Goal: Transaction & Acquisition: Purchase product/service

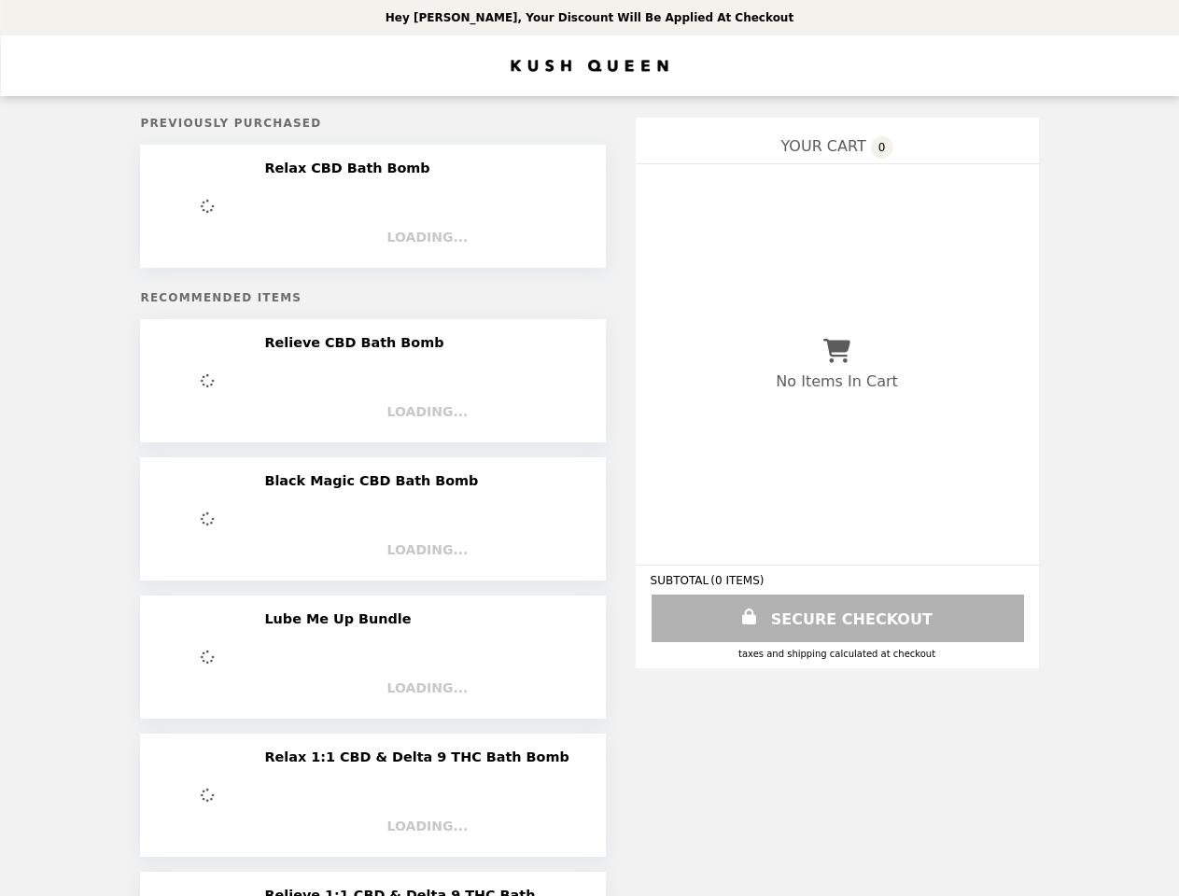
select select "**********"
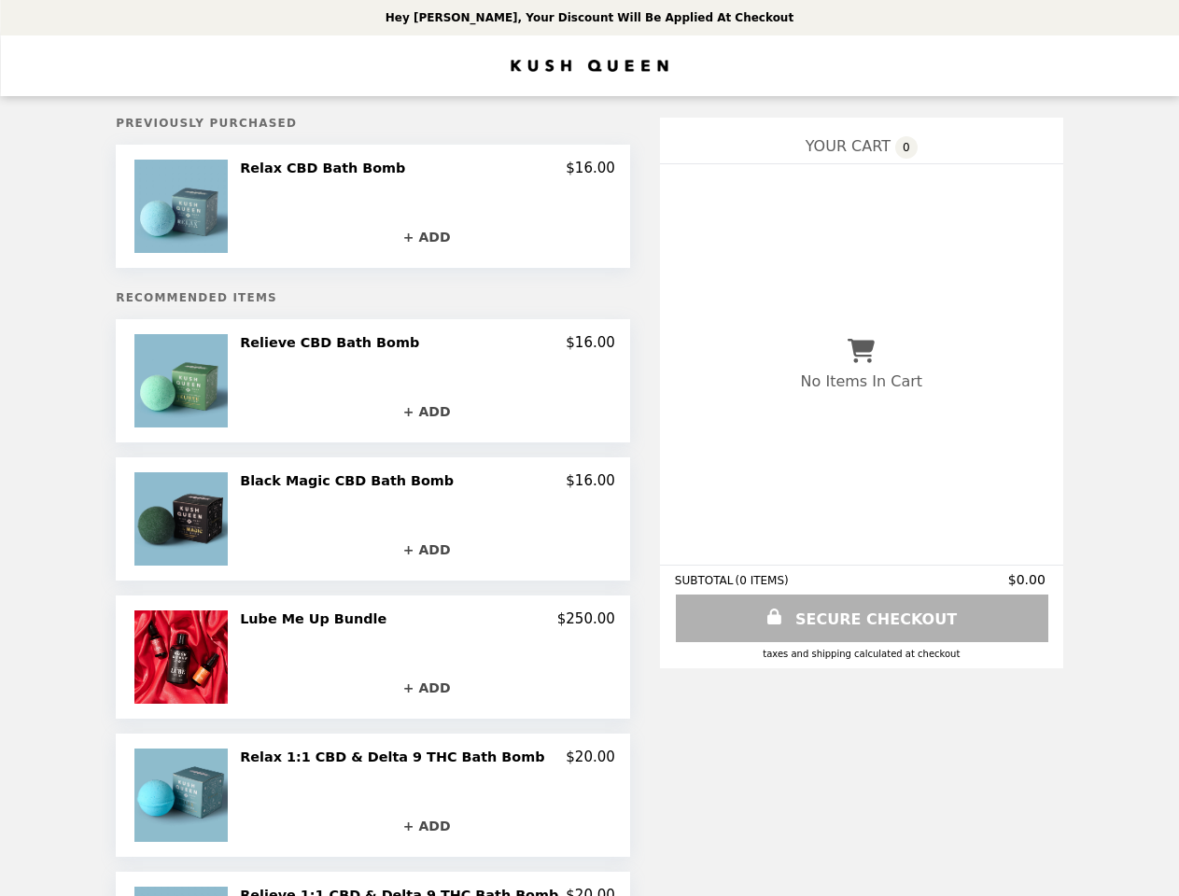
click at [221, 208] on img at bounding box center [183, 206] width 98 height 93
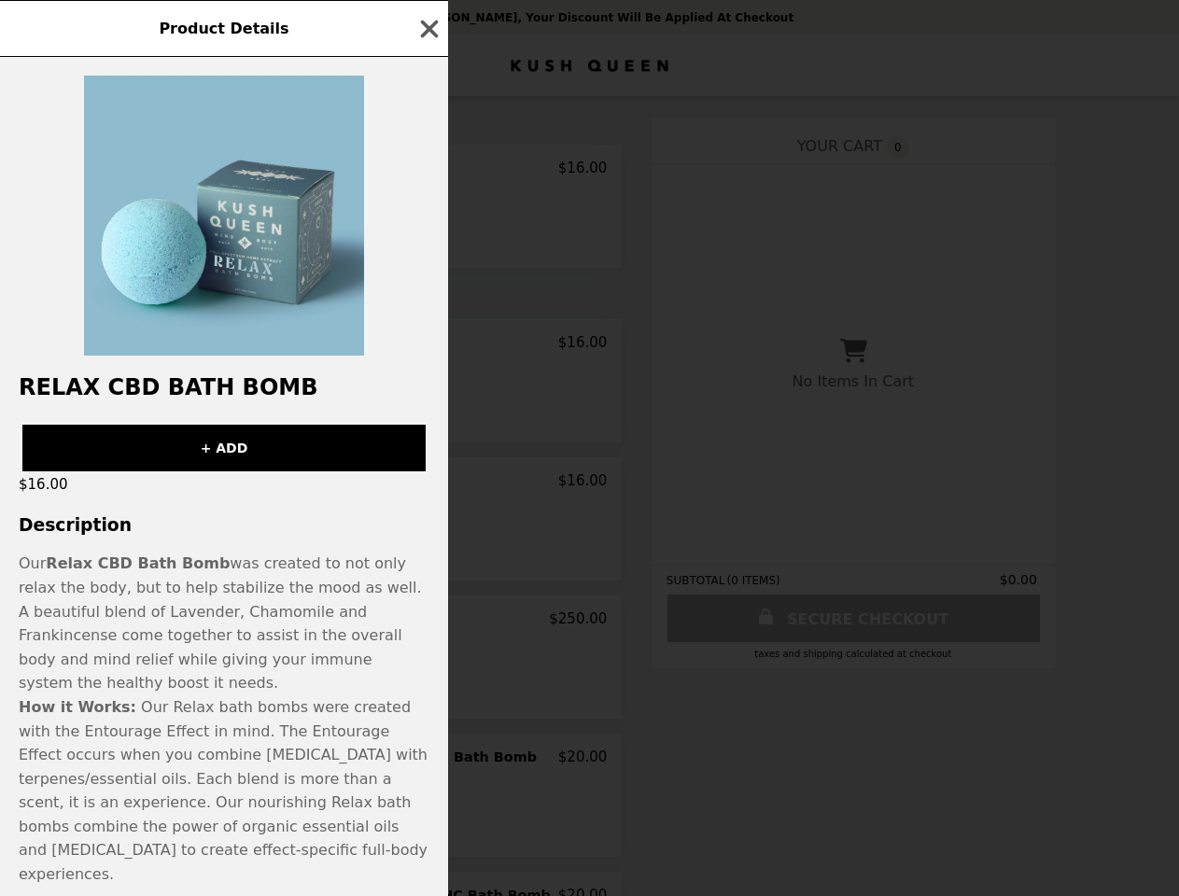
click at [427, 171] on div "Product Details Relax CBD Bath Bomb + ADD $16.00 Description Our Relax CBD Bath…" at bounding box center [589, 448] width 1179 height 896
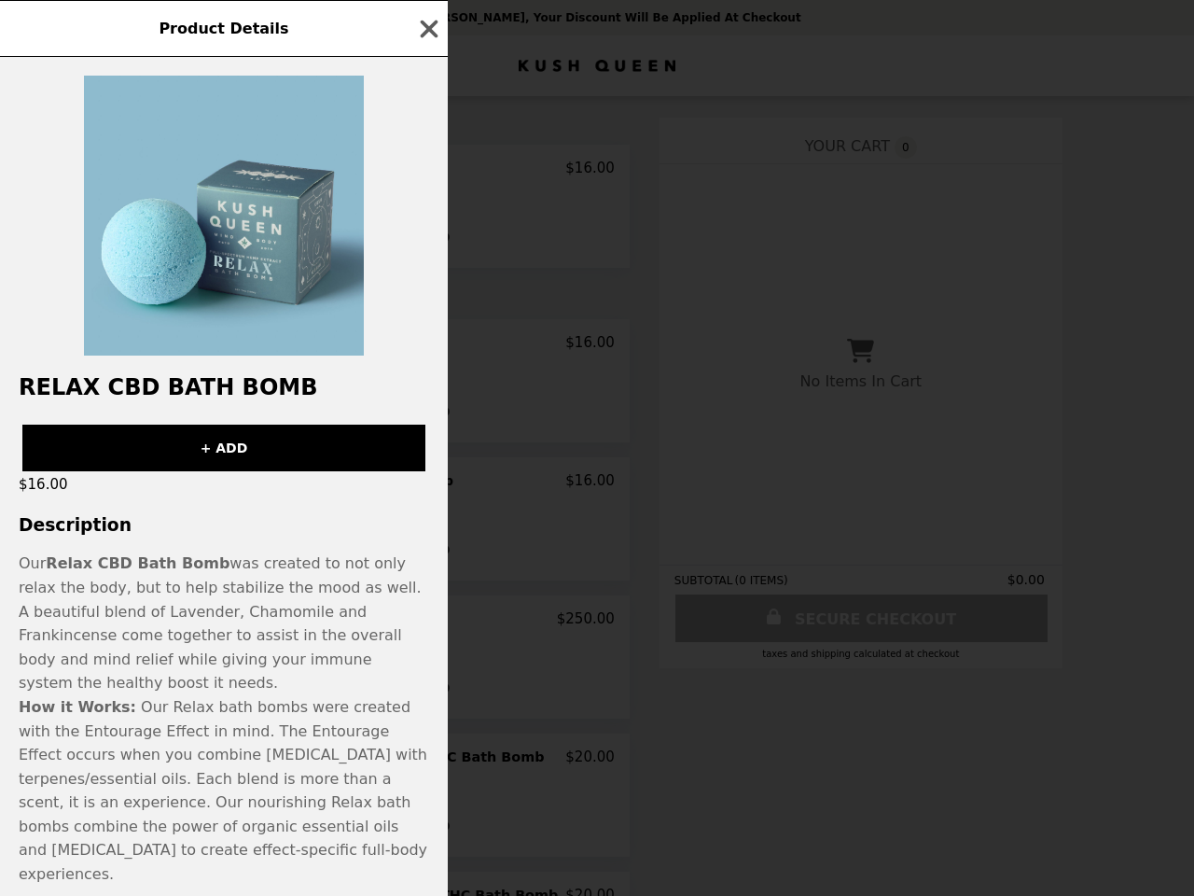
click at [427, 238] on div at bounding box center [224, 206] width 448 height 299
click at [221, 384] on h2 "Relax CBD Bath Bomb" at bounding box center [224, 387] width 448 height 26
click at [427, 347] on div "Product Details Relax CBD Bath Bomb + ADD $16.00 Description Our Relax CBD Bath…" at bounding box center [597, 448] width 1194 height 896
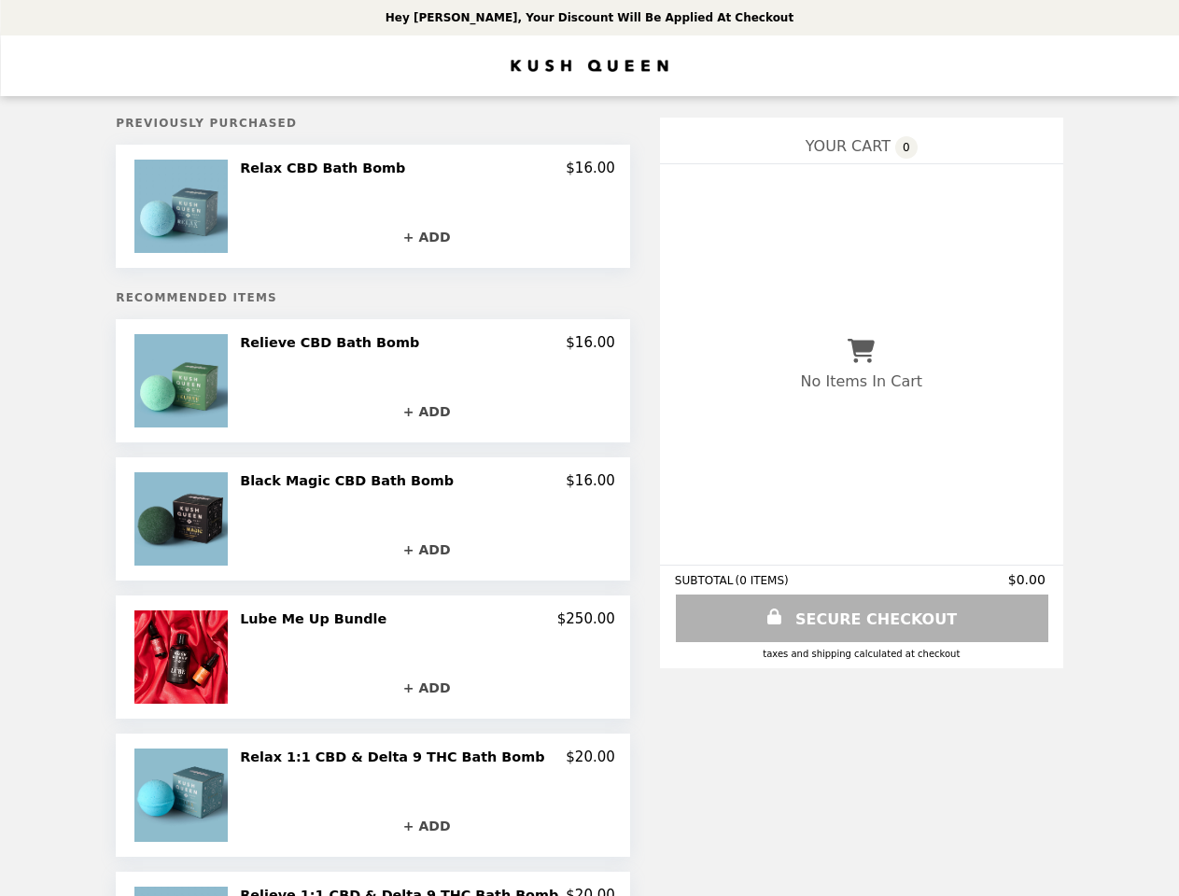
click at [427, 414] on button "+ ADD" at bounding box center [426, 411] width 373 height 33
click at [221, 523] on img at bounding box center [183, 518] width 98 height 93
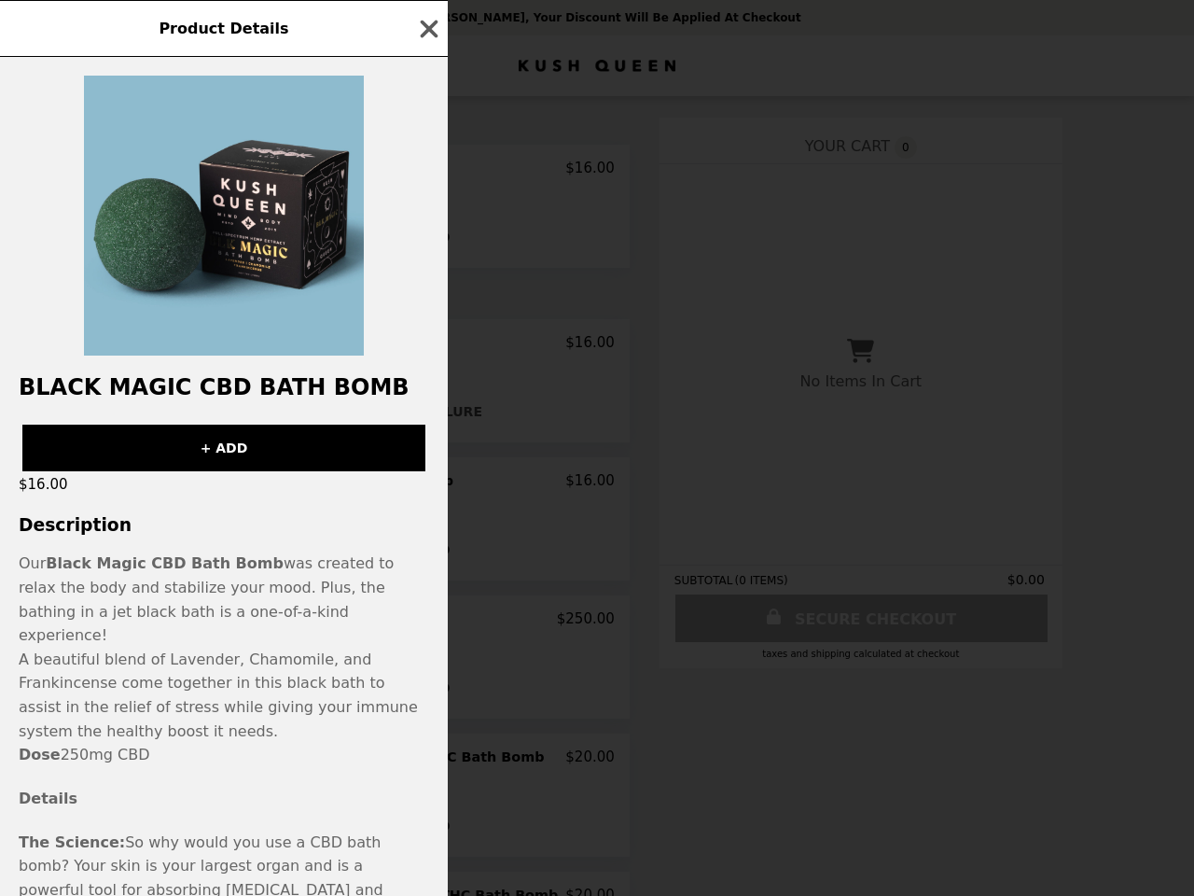
click at [427, 485] on div "Product Details Black Magic CBD Bath Bomb + ADD $16.00 Description Our Black Ma…" at bounding box center [597, 448] width 1194 height 896
click at [427, 552] on div "Black Magic CBD Bath Bomb + ADD $16.00 Description Our Black Magic CBD Bath Bom…" at bounding box center [224, 476] width 448 height 839
click at [221, 661] on p "A beautiful blend of Lavender, Chamomile, and Frankincense come together in thi…" at bounding box center [224, 695] width 411 height 95
